Goal: Transaction & Acquisition: Download file/media

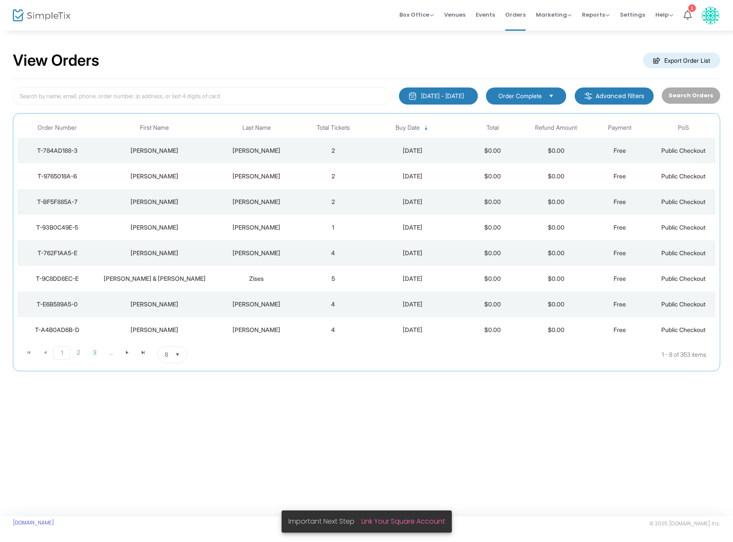
click at [685, 61] on m-button "Export Order List" at bounding box center [681, 60] width 77 height 16
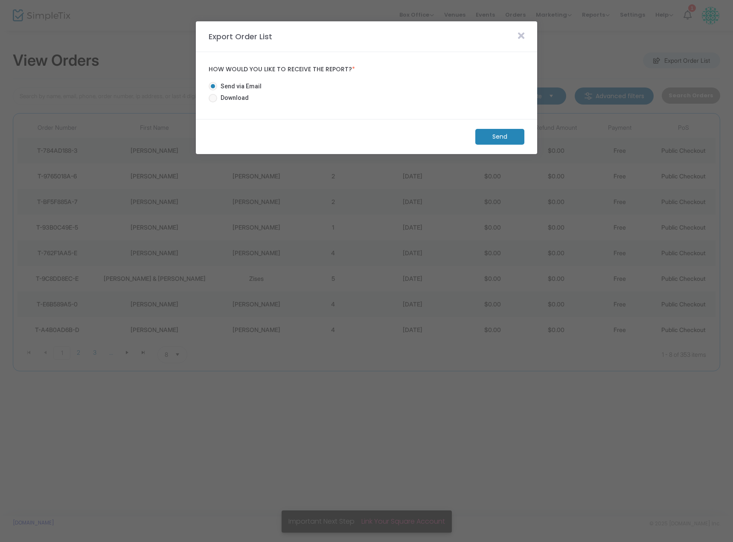
click at [242, 97] on span "Download" at bounding box center [233, 97] width 32 height 9
click at [213, 102] on input "Download" at bounding box center [212, 102] width 0 height 0
radio input "true"
click at [515, 143] on m-button "Download" at bounding box center [493, 137] width 64 height 16
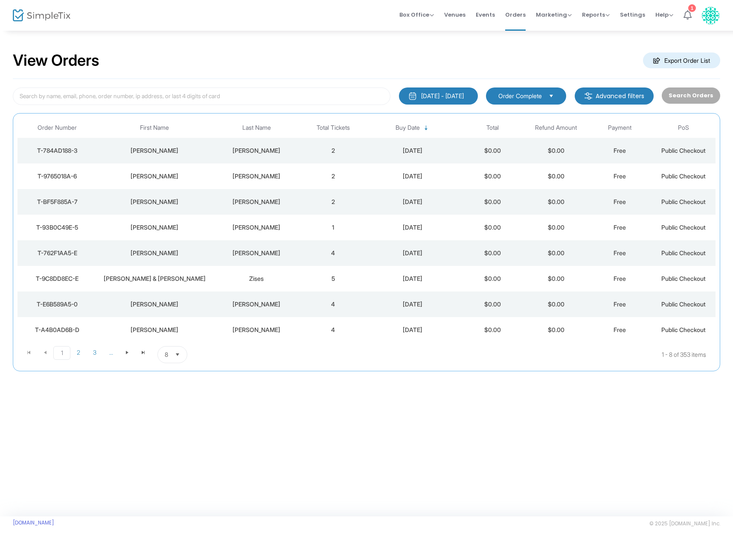
click at [683, 19] on icon at bounding box center [687, 14] width 8 height 9
